Goal: Task Accomplishment & Management: Understand process/instructions

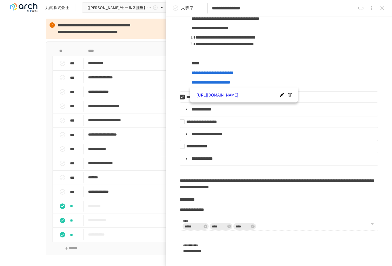
scroll to position [215, 0]
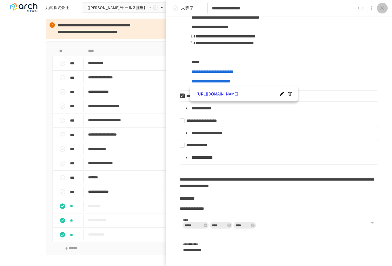
click at [381, 7] on icon "close drawer" at bounding box center [382, 8] width 6 height 6
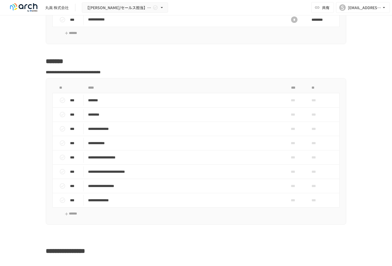
scroll to position [781, 0]
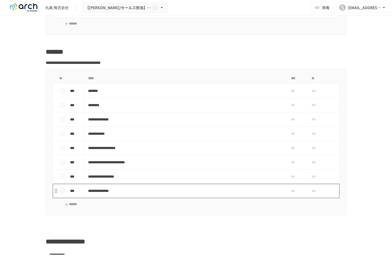
click at [103, 194] on p "**********" at bounding box center [184, 190] width 193 height 7
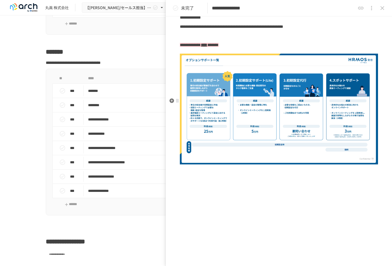
scroll to position [382, 0]
click at [384, 6] on icon "close drawer" at bounding box center [382, 8] width 4 height 4
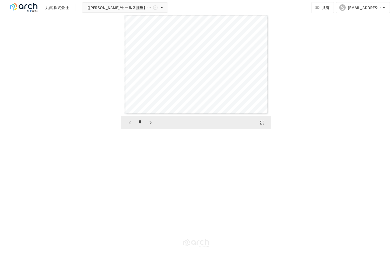
scroll to position [1853, 0]
click at [149, 124] on icon "button" at bounding box center [150, 122] width 2 height 3
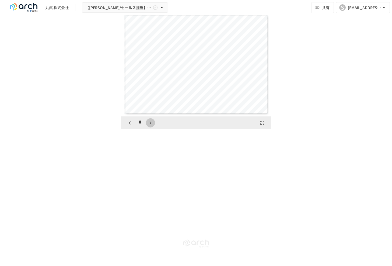
click at [149, 124] on icon "button" at bounding box center [150, 122] width 2 height 3
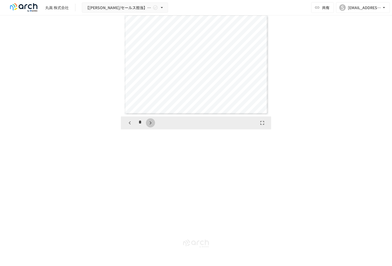
scroll to position [622, 0]
click at [149, 124] on icon "button" at bounding box center [150, 122] width 2 height 3
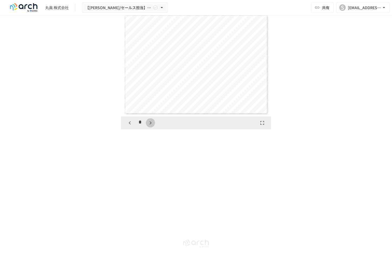
click at [149, 124] on icon "button" at bounding box center [150, 122] width 2 height 3
click at [150, 126] on icon "button" at bounding box center [153, 122] width 6 height 6
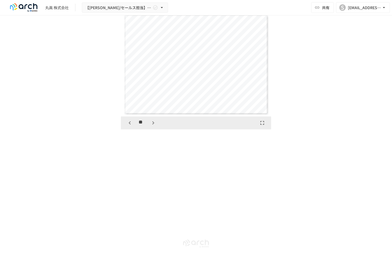
scroll to position [1140, 0]
click at [150, 126] on icon "button" at bounding box center [153, 122] width 6 height 6
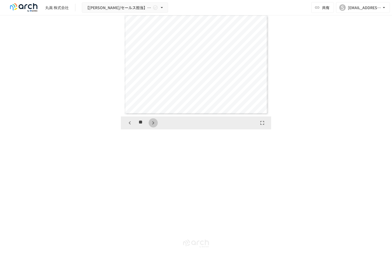
click at [150, 126] on icon "button" at bounding box center [153, 122] width 6 height 6
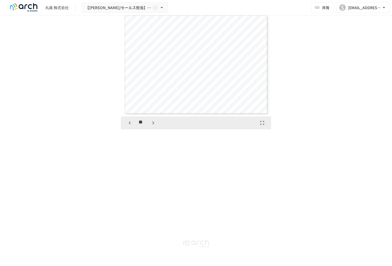
scroll to position [1658, 0]
click at [150, 126] on icon "button" at bounding box center [153, 122] width 6 height 6
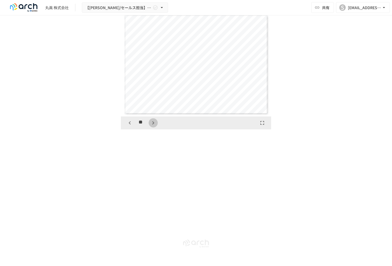
click at [150, 126] on icon "button" at bounding box center [153, 122] width 6 height 6
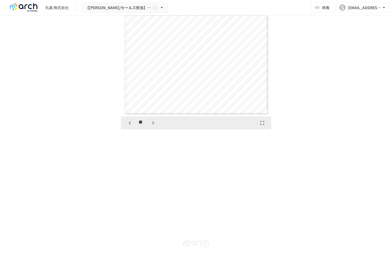
scroll to position [2280, 0]
click at [150, 126] on icon "button" at bounding box center [153, 122] width 6 height 6
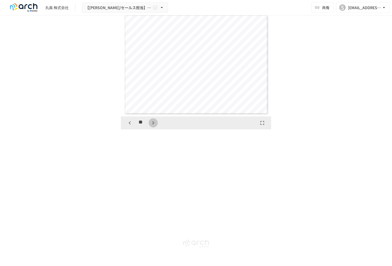
click at [150, 126] on icon "button" at bounding box center [153, 122] width 6 height 6
click at [149, 127] on button "button" at bounding box center [153, 122] width 9 height 9
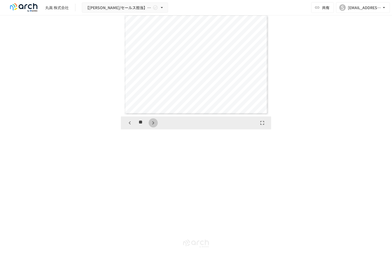
scroll to position [2798, 0]
click at [149, 127] on button "button" at bounding box center [153, 122] width 9 height 9
click at [148, 127] on div "**" at bounding box center [141, 122] width 33 height 9
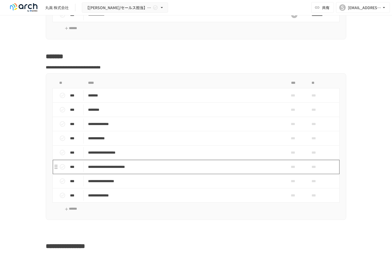
scroll to position [750, 0]
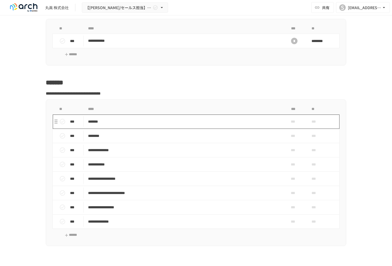
click at [150, 125] on p "*******" at bounding box center [184, 121] width 193 height 7
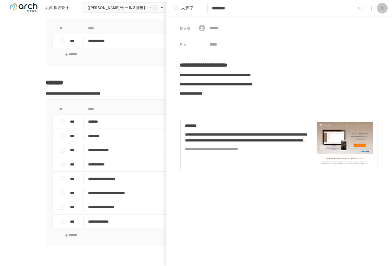
click at [384, 7] on icon "close drawer" at bounding box center [382, 8] width 6 height 6
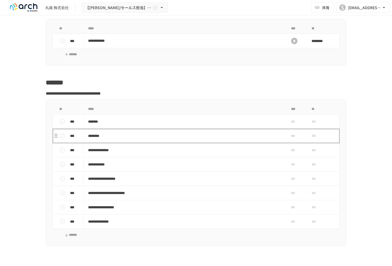
click at [127, 143] on td "********" at bounding box center [185, 136] width 202 height 14
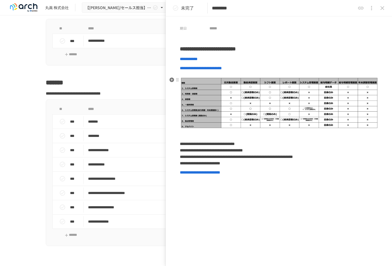
scroll to position [24, 0]
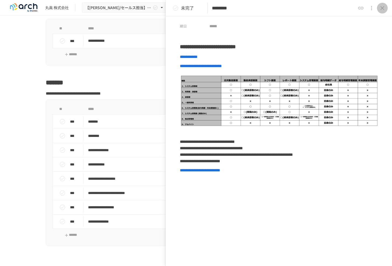
click at [380, 5] on icon "close drawer" at bounding box center [382, 8] width 6 height 6
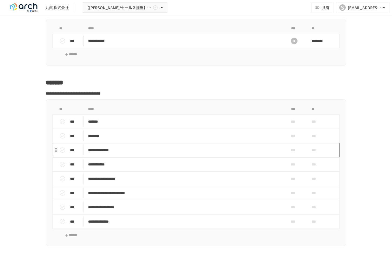
click at [156, 157] on td "**********" at bounding box center [185, 150] width 202 height 14
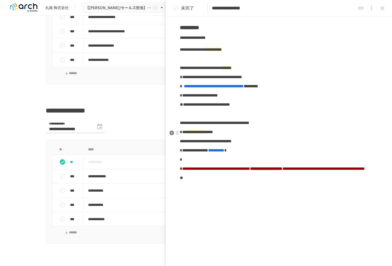
scroll to position [227, 0]
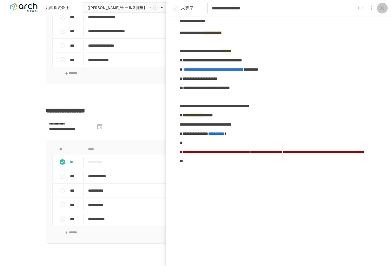
click at [381, 8] on icon "close drawer" at bounding box center [382, 8] width 6 height 6
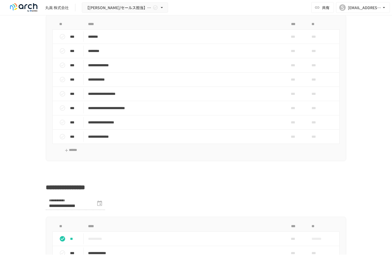
scroll to position [831, 0]
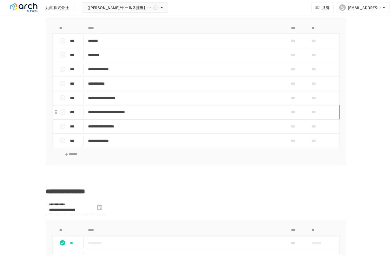
click at [231, 119] on td "**********" at bounding box center [185, 112] width 202 height 14
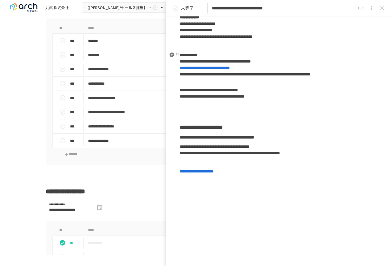
scroll to position [103, 0]
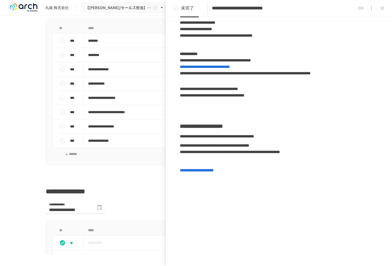
click at [383, 6] on icon "close drawer" at bounding box center [382, 8] width 6 height 6
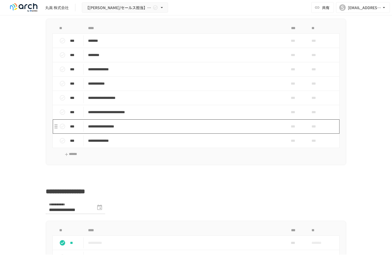
click at [173, 130] on p "**********" at bounding box center [184, 126] width 193 height 7
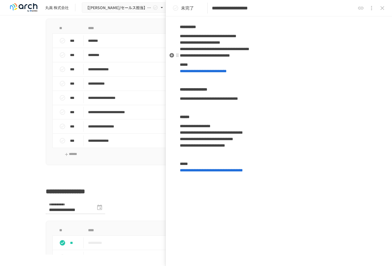
scroll to position [101, 0]
click at [381, 4] on button "close drawer" at bounding box center [382, 8] width 11 height 11
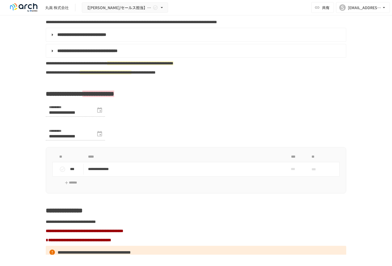
scroll to position [212, 0]
